Goal: Information Seeking & Learning: Learn about a topic

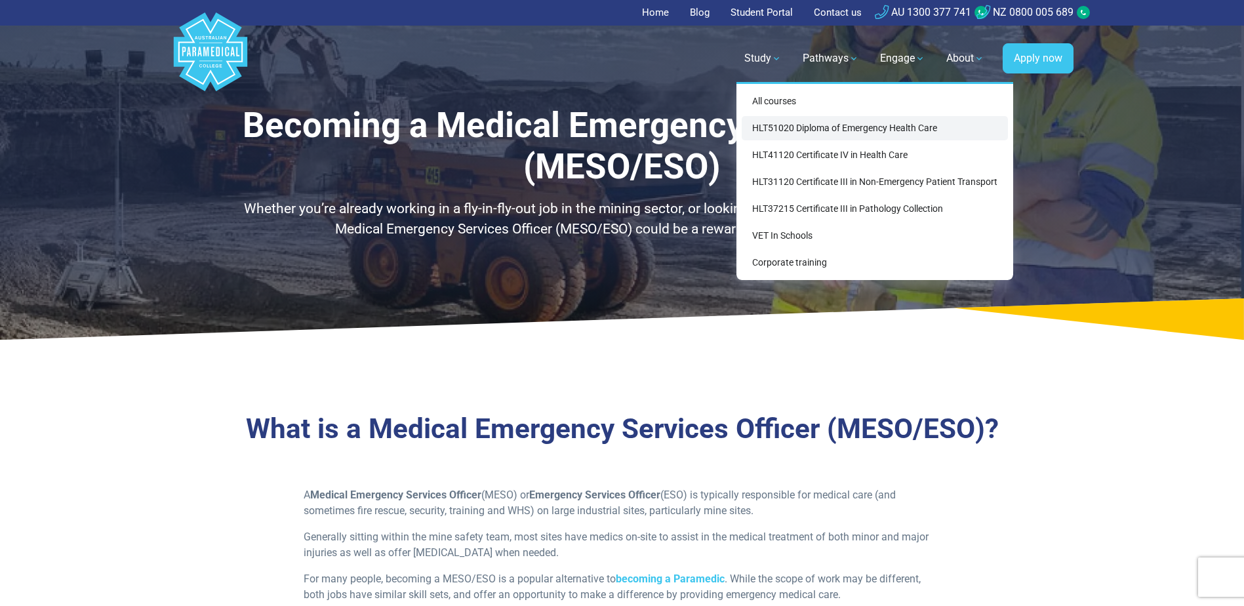
click at [903, 131] on link "HLT51020 Diploma of Emergency Health Care" at bounding box center [875, 128] width 266 height 24
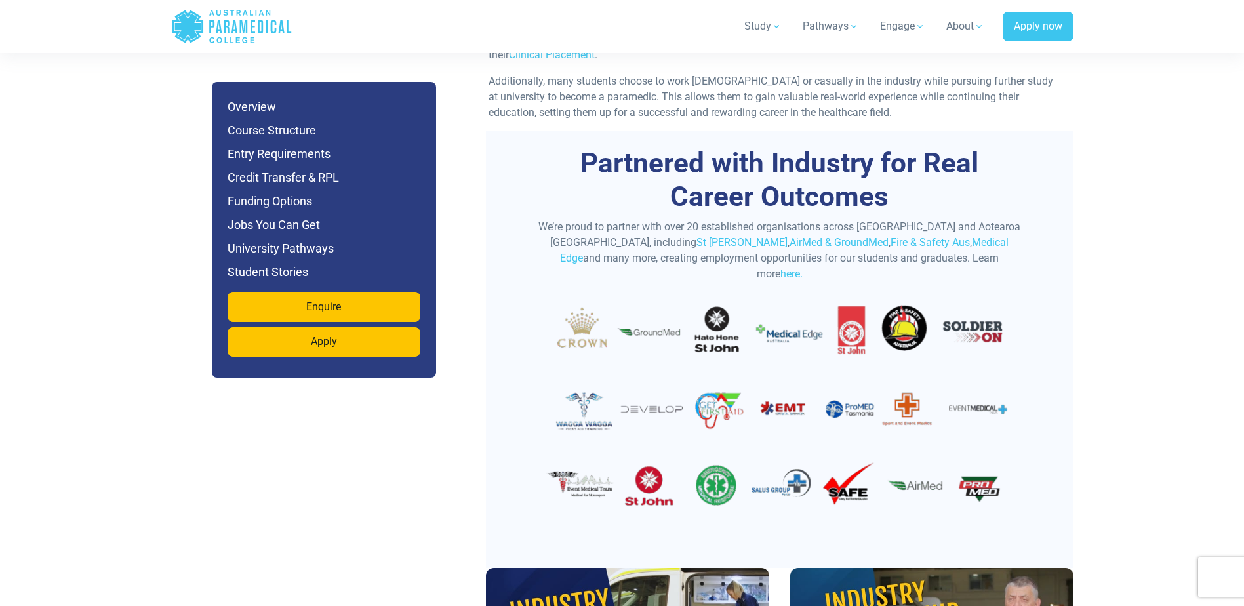
scroll to position [4460, 0]
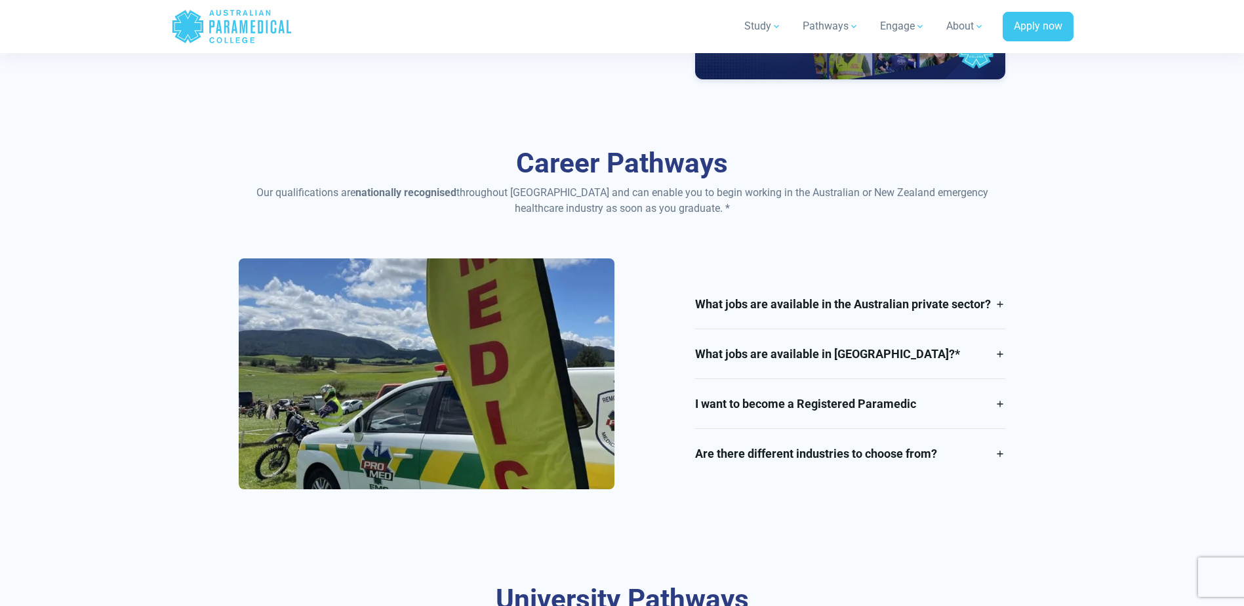
scroll to position [1705, 0]
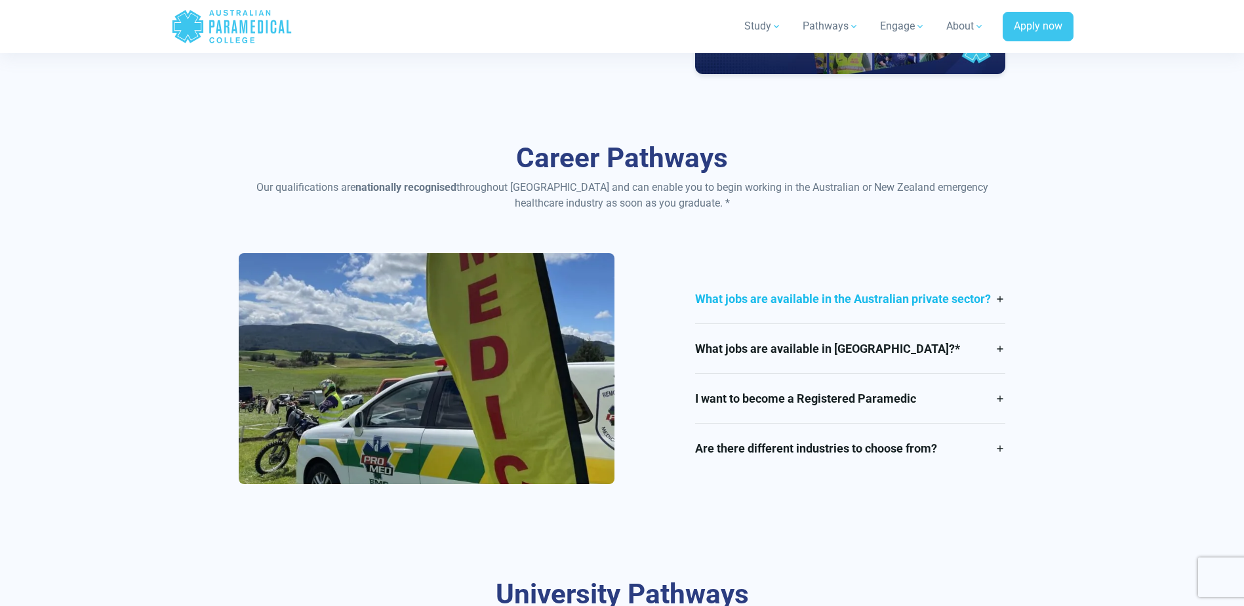
click at [999, 296] on link "What jobs are available in the Australian private sector?" at bounding box center [850, 298] width 310 height 49
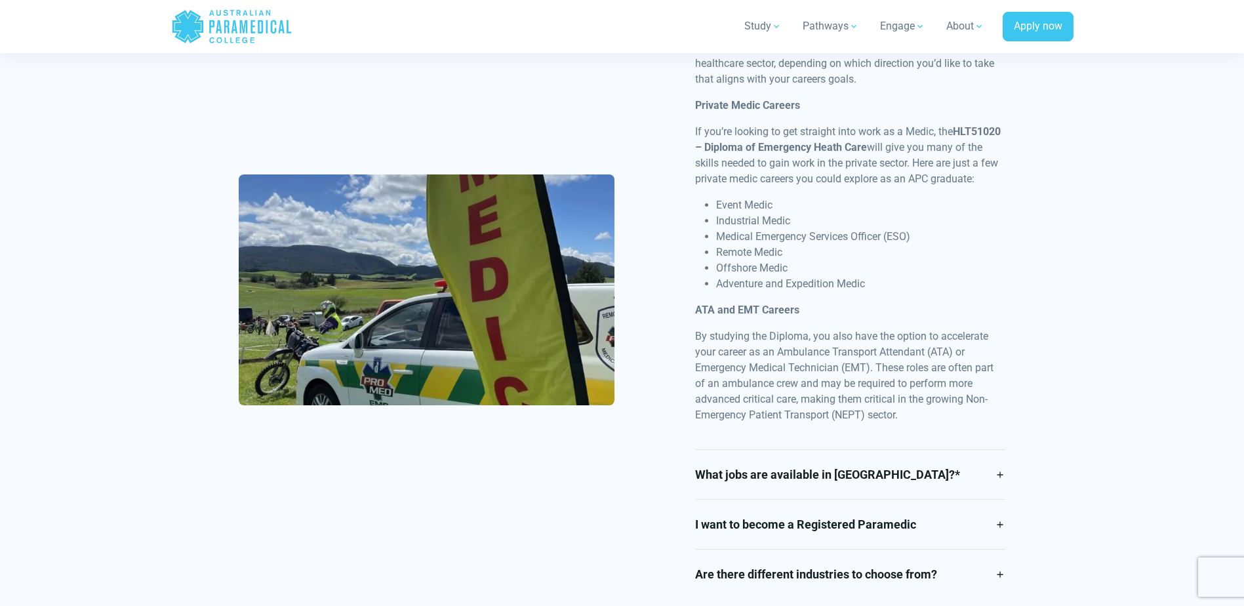
scroll to position [2033, 0]
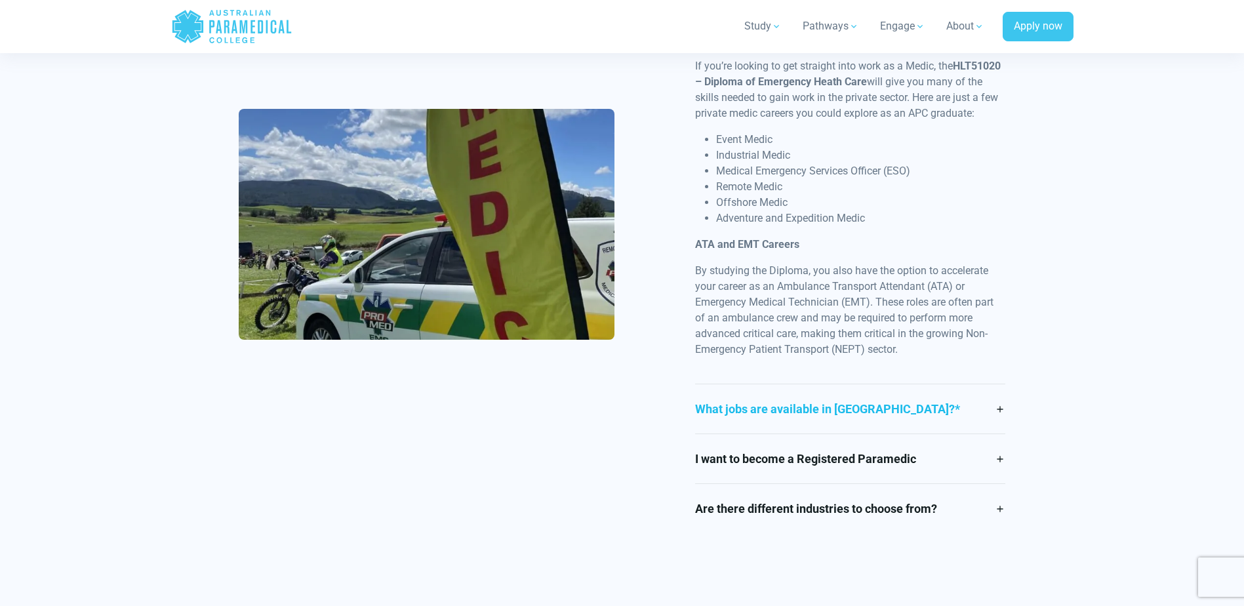
click at [998, 413] on link "What jobs are available in [GEOGRAPHIC_DATA]?*" at bounding box center [850, 408] width 310 height 49
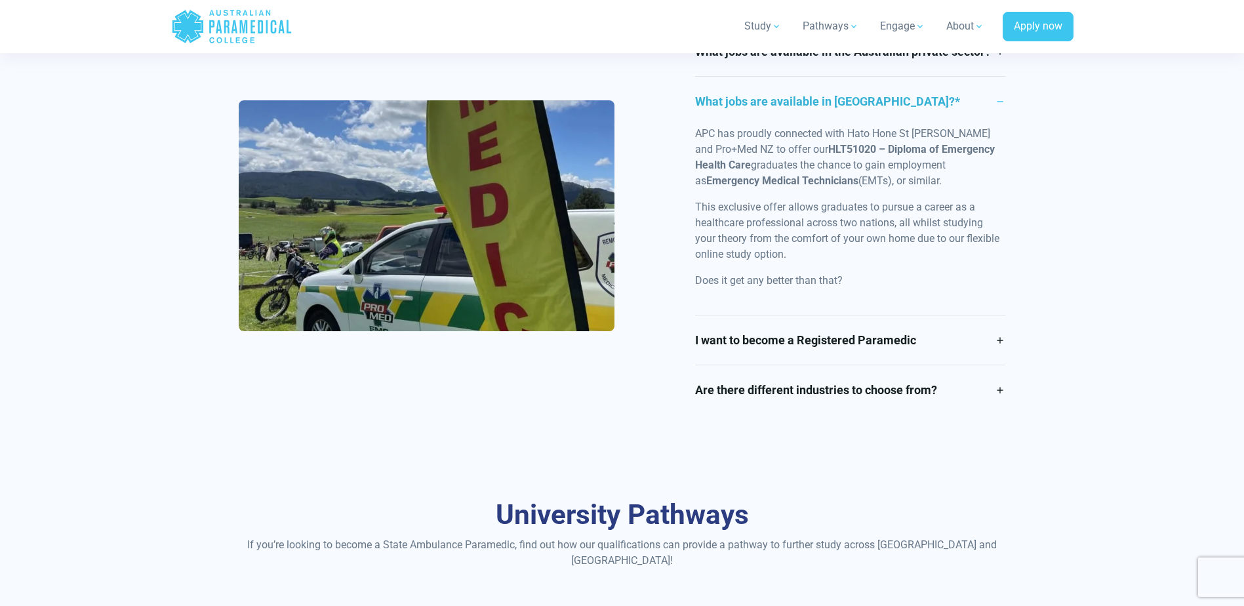
scroll to position [1923, 0]
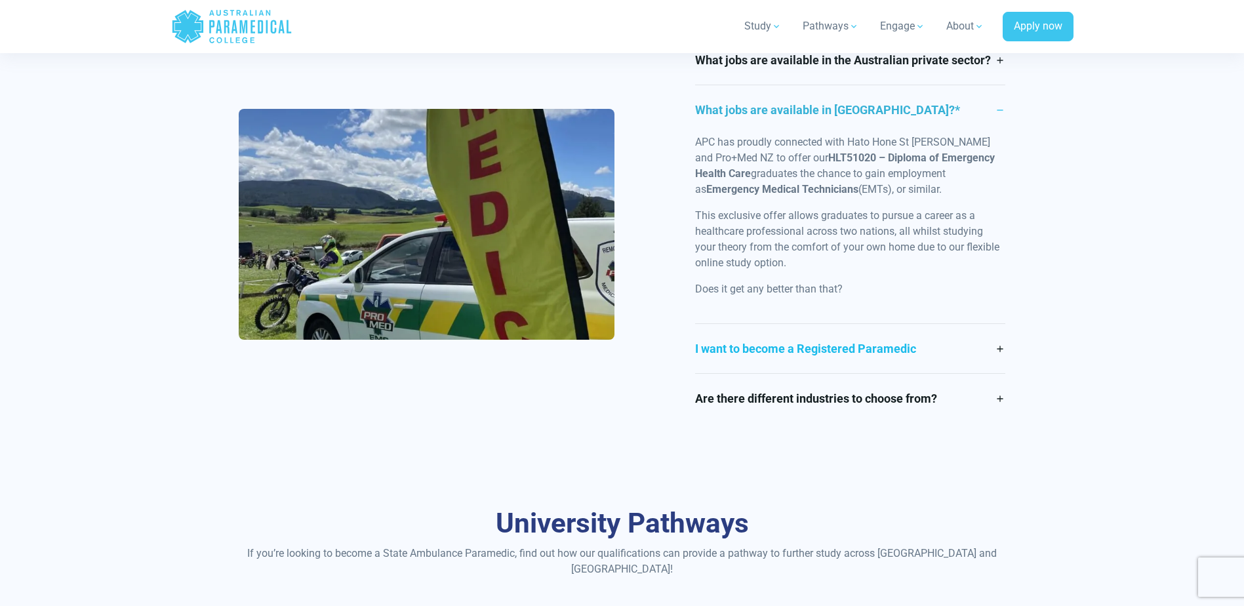
click at [1003, 347] on link "I want to become a Registered Paramedic" at bounding box center [850, 348] width 310 height 49
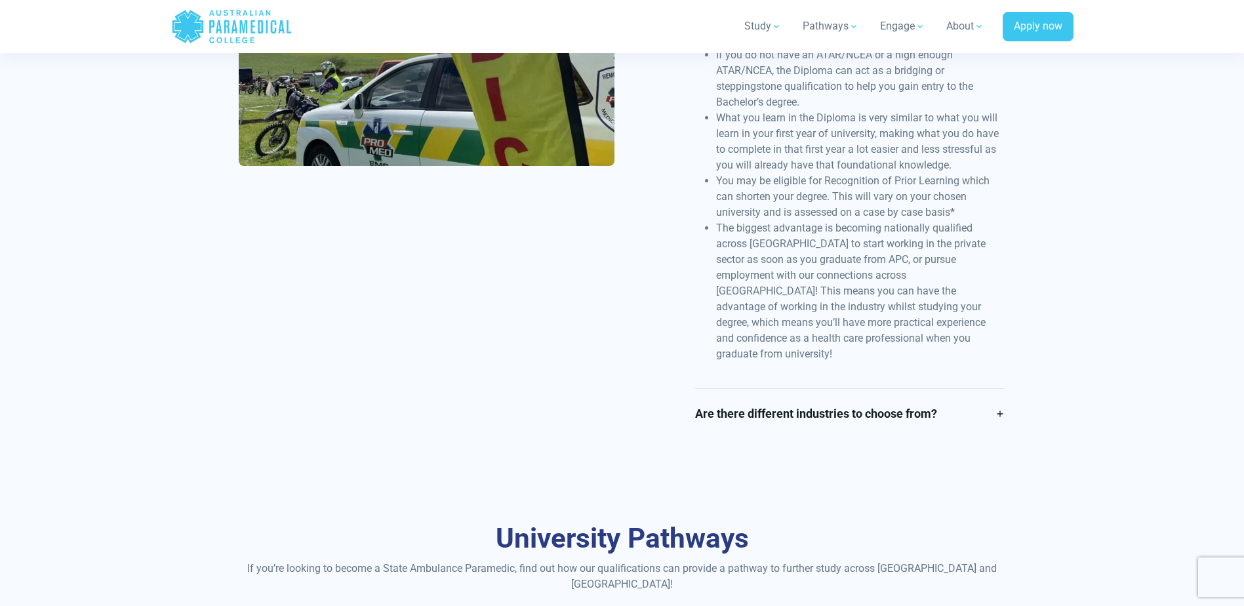
scroll to position [2432, 0]
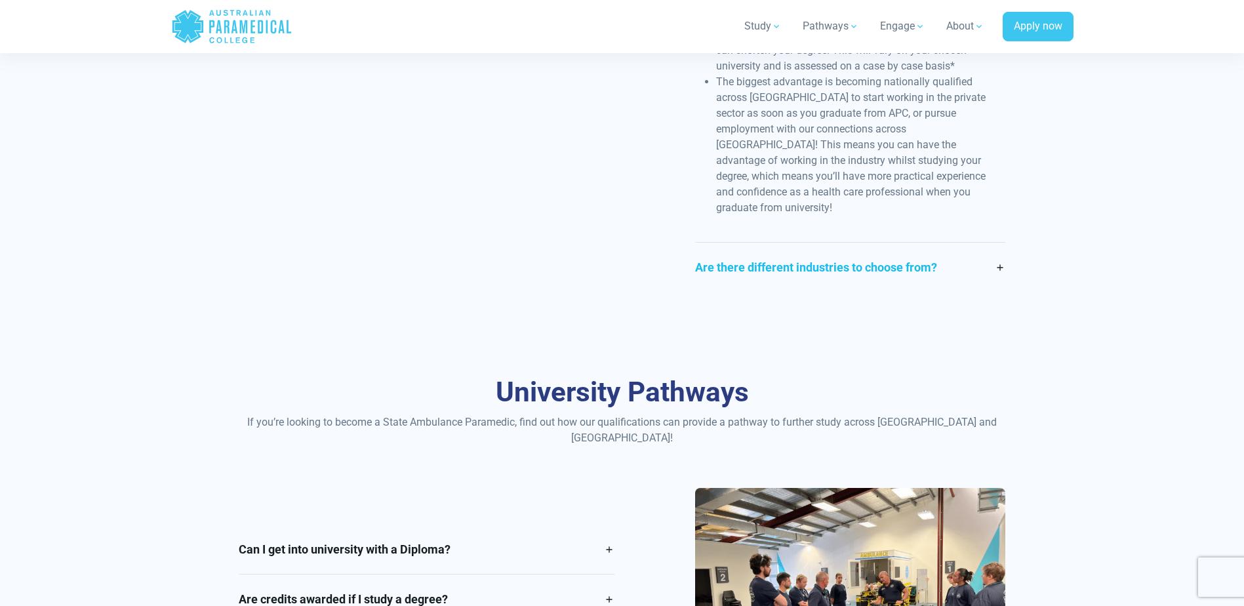
click at [996, 249] on link "Are there different industries to choose from?" at bounding box center [850, 267] width 310 height 49
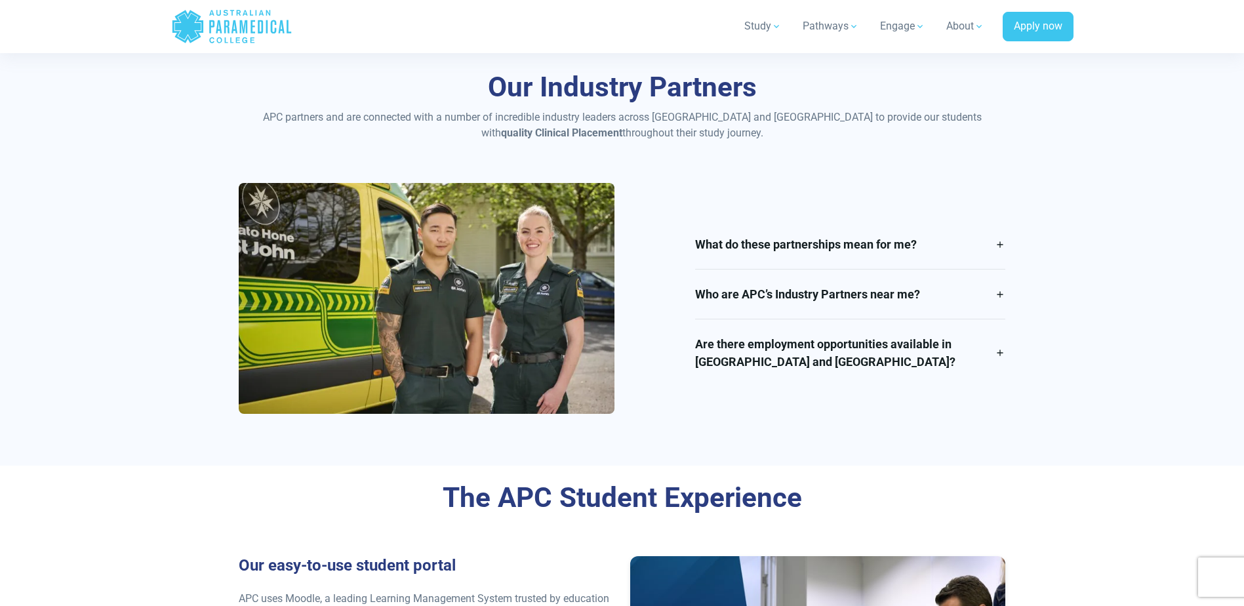
scroll to position [3227, 0]
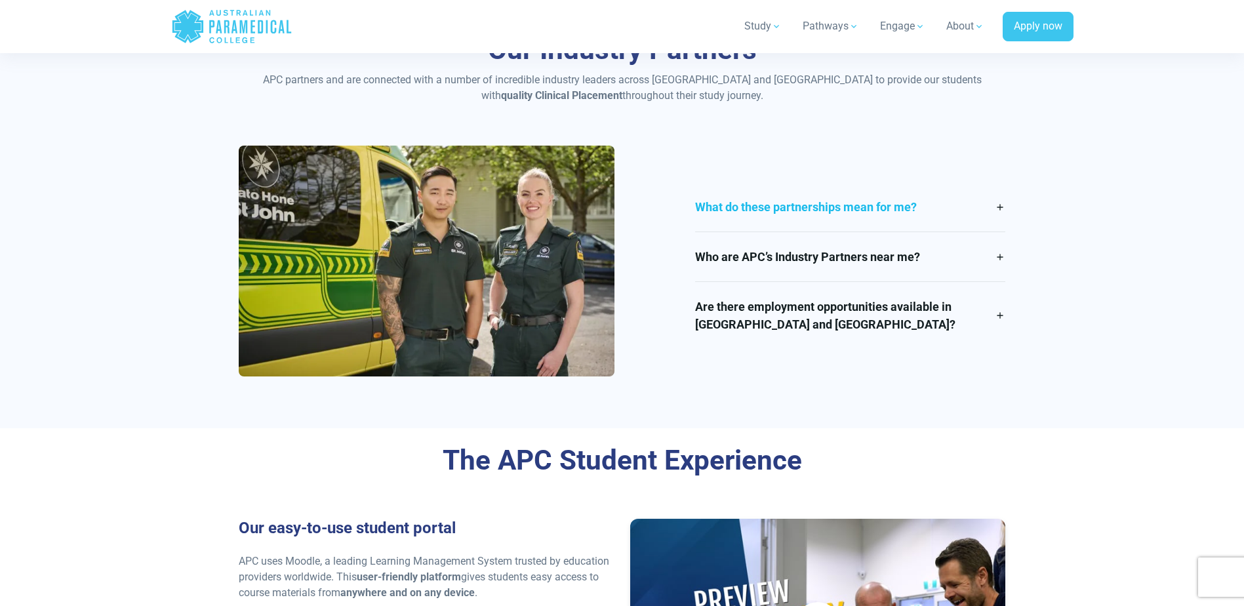
click at [1002, 182] on link "What do these partnerships mean for me?" at bounding box center [850, 206] width 310 height 49
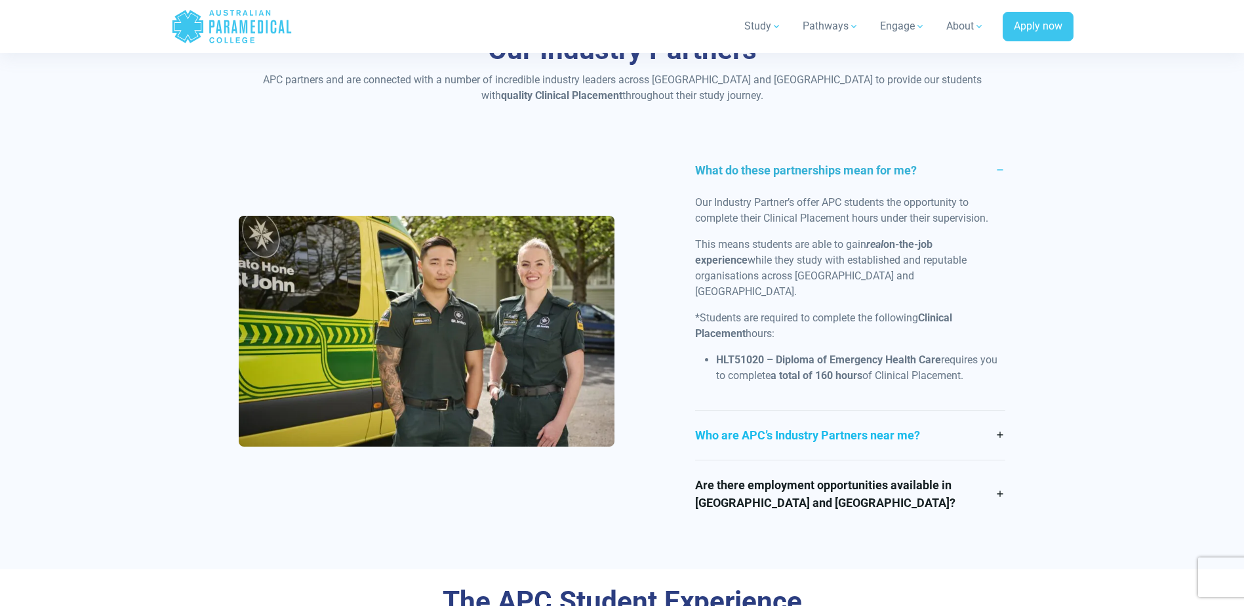
click at [1000, 411] on link "Who are APC’s Industry Partners near me?" at bounding box center [850, 435] width 310 height 49
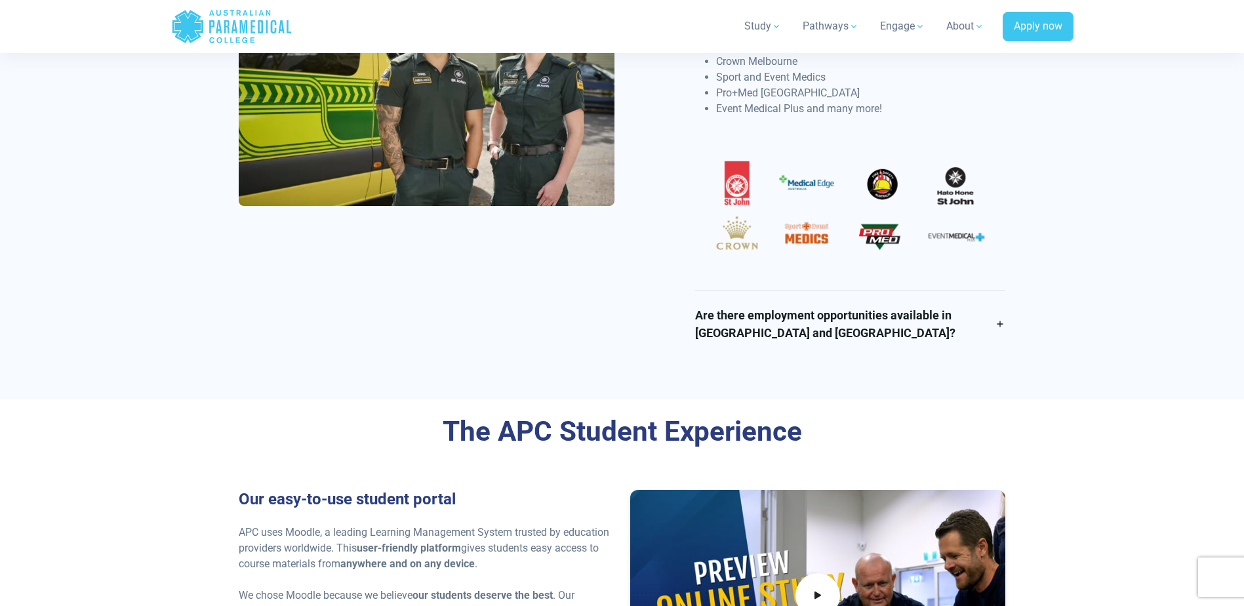
scroll to position [3555, 0]
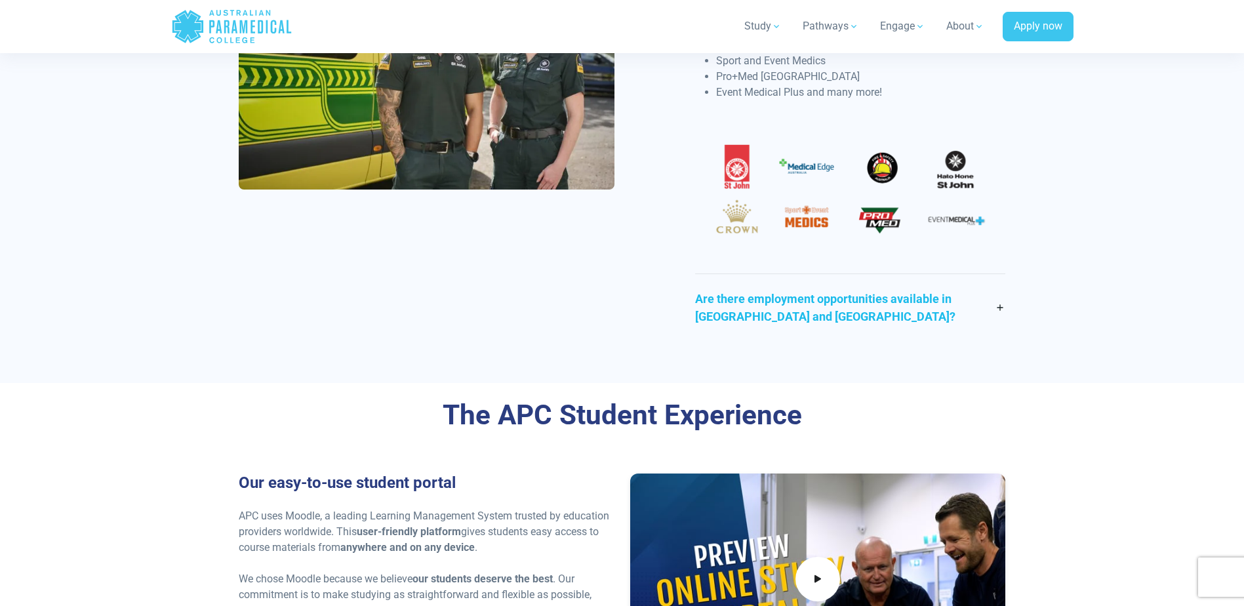
click at [1000, 274] on link "Are there employment opportunities available in Australia and NZ?" at bounding box center [850, 307] width 310 height 67
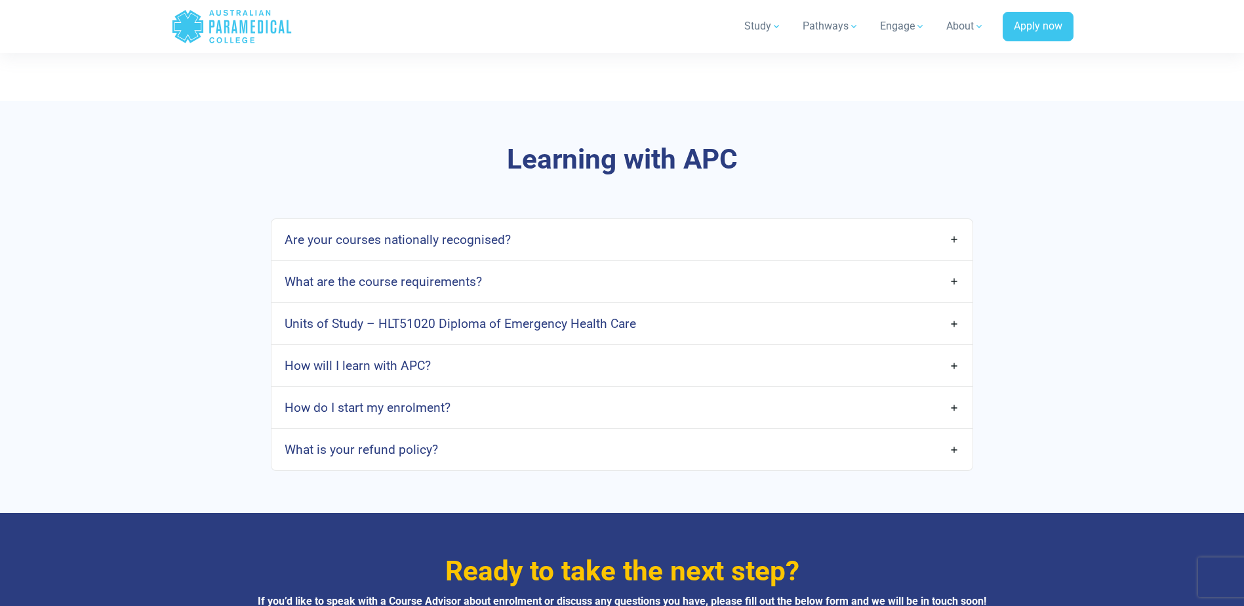
scroll to position [4331, 0]
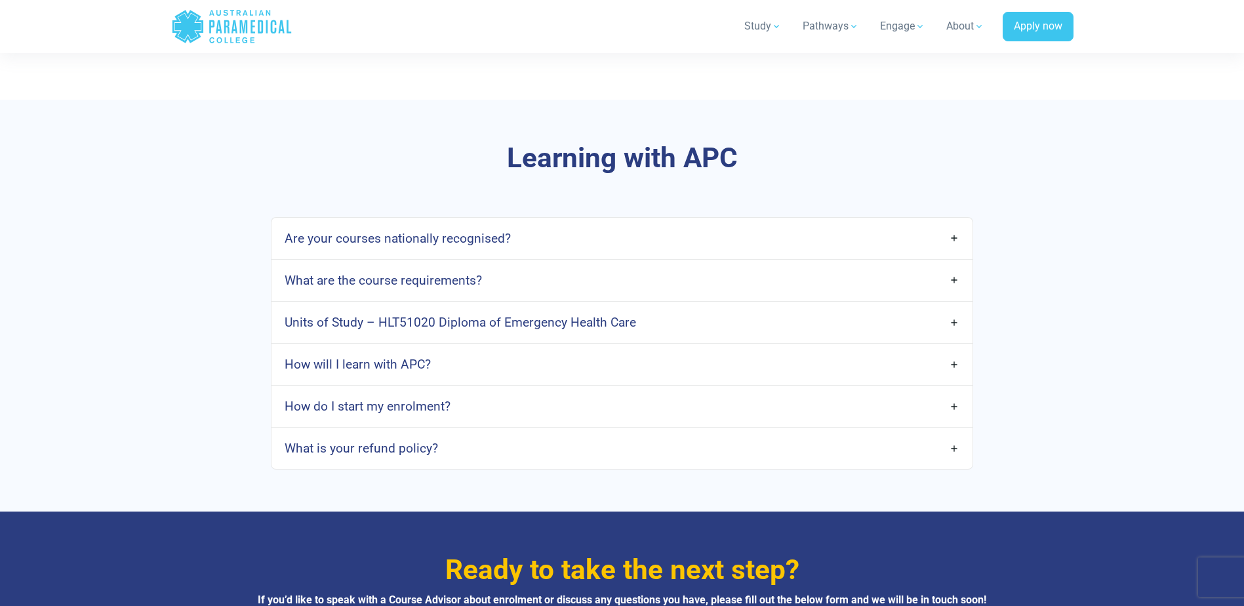
click at [953, 307] on link "Units of Study – HLT51020 Diploma of Emergency Health Care" at bounding box center [622, 322] width 700 height 31
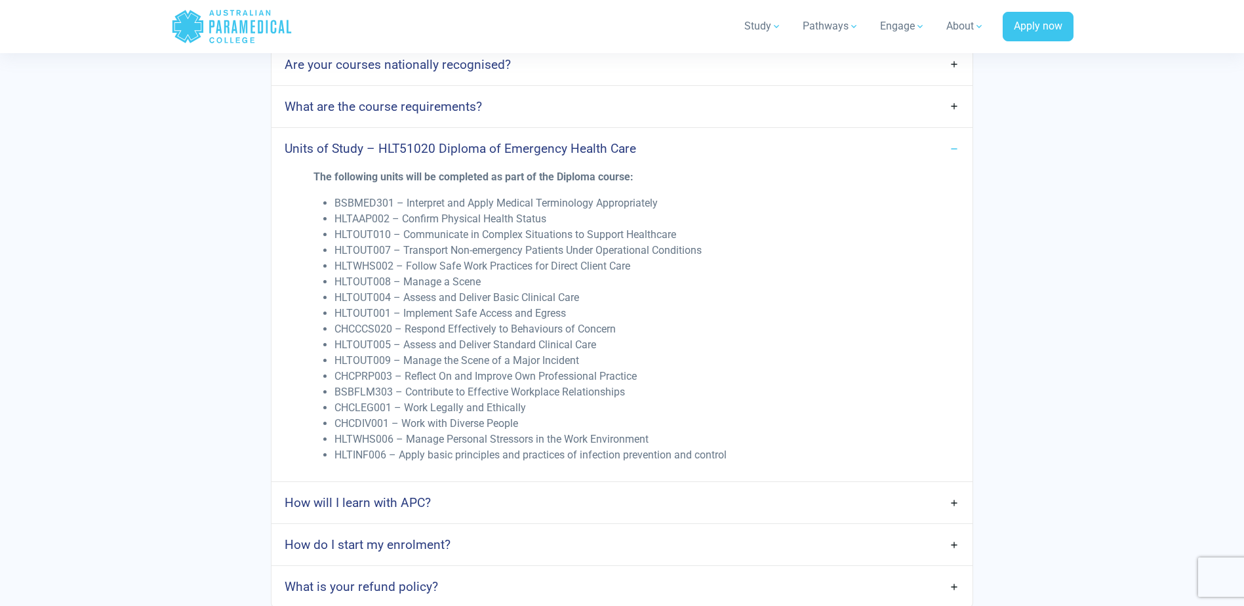
scroll to position [4593, 0]
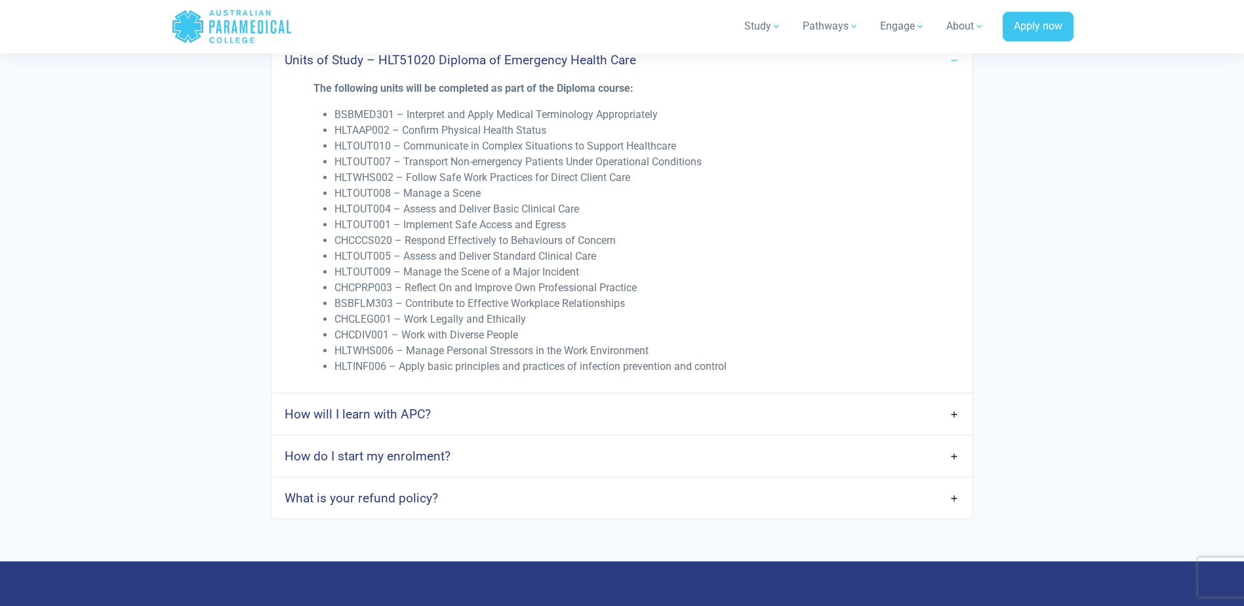
click at [949, 399] on link "How will I learn with APC?" at bounding box center [622, 414] width 700 height 31
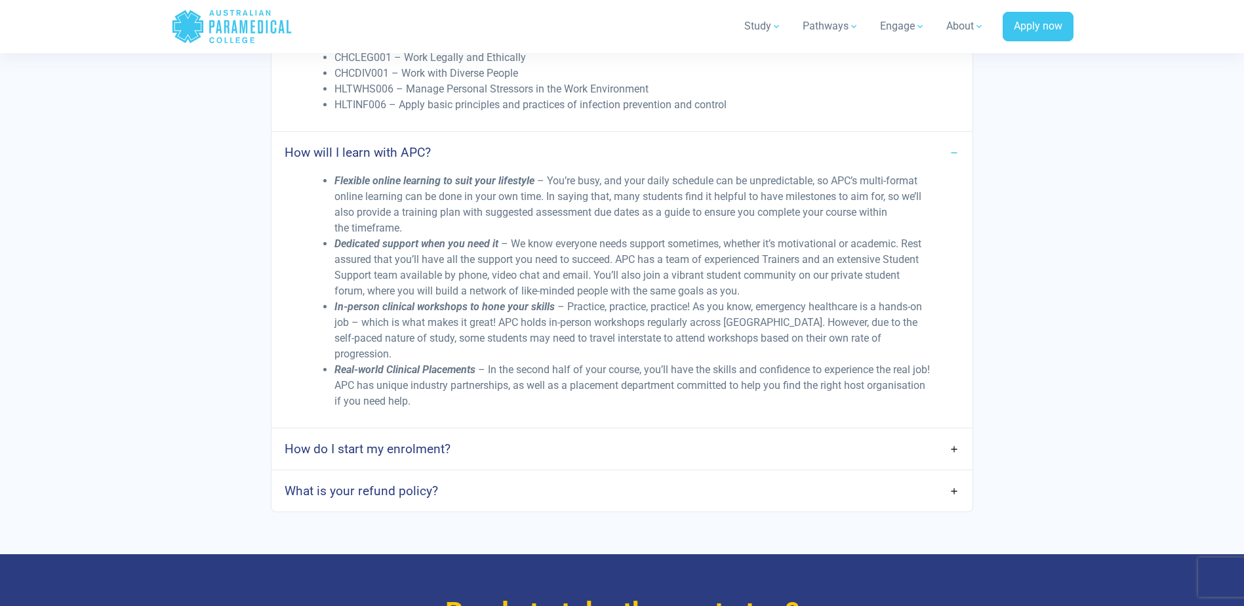
scroll to position [4856, 0]
click at [951, 433] on link "How do I start my enrolment?" at bounding box center [622, 448] width 700 height 31
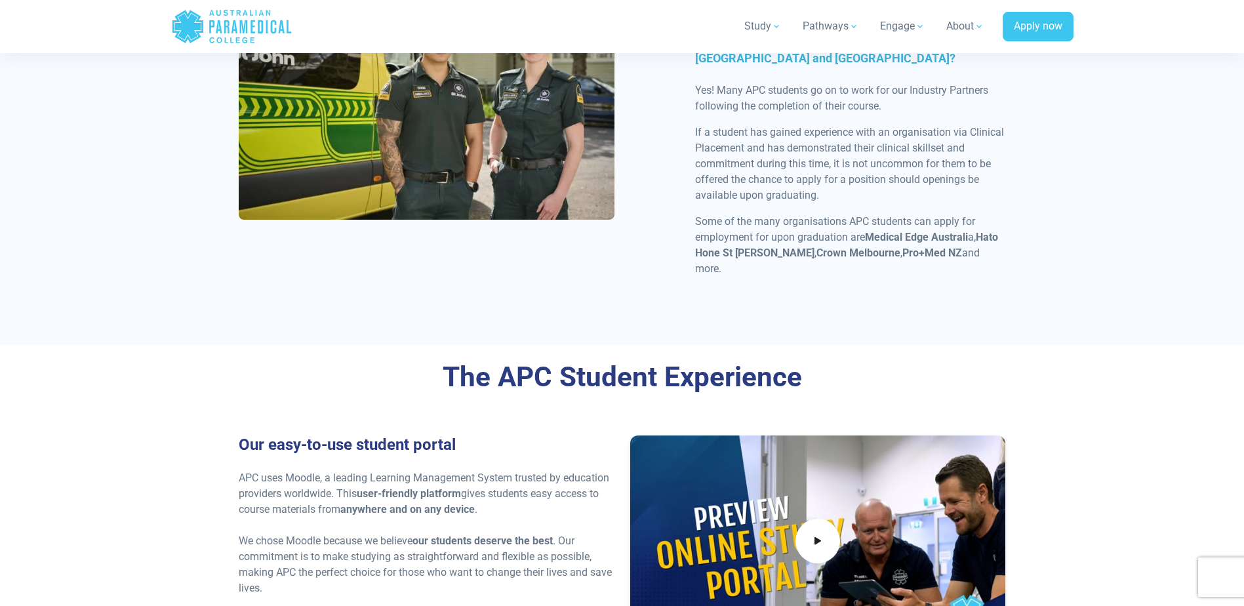
scroll to position [3413, 0]
